Goal: Check status

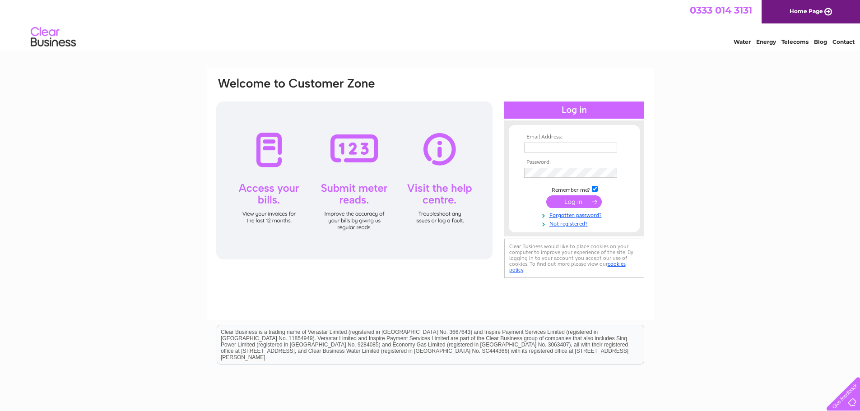
type input "[EMAIL_ADDRESS][DOMAIN_NAME]"
click at [566, 201] on input "submit" at bounding box center [575, 202] width 56 height 13
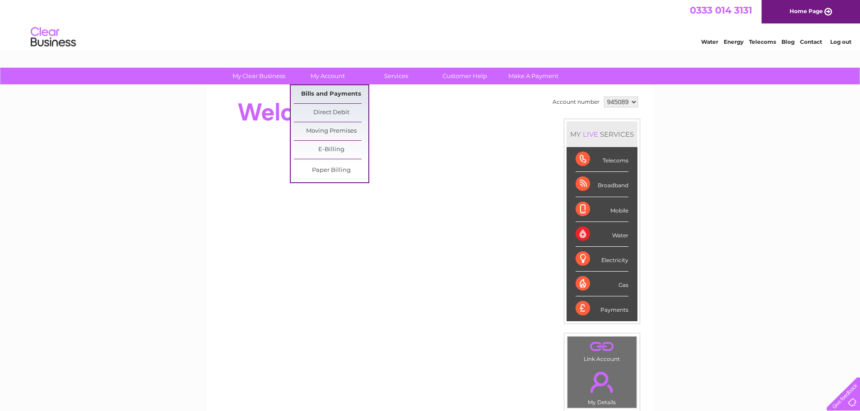
click at [340, 89] on link "Bills and Payments" at bounding box center [331, 94] width 75 height 18
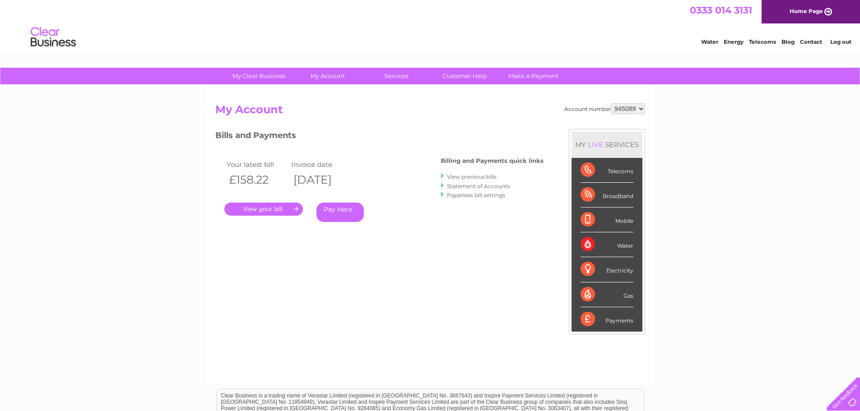
click at [262, 211] on link "." at bounding box center [263, 209] width 79 height 13
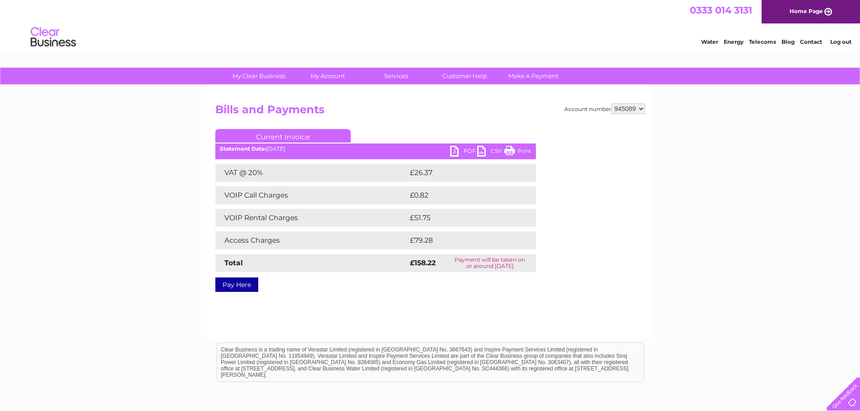
click at [469, 151] on link "PDF" at bounding box center [463, 152] width 27 height 13
